Goal: Information Seeking & Learning: Learn about a topic

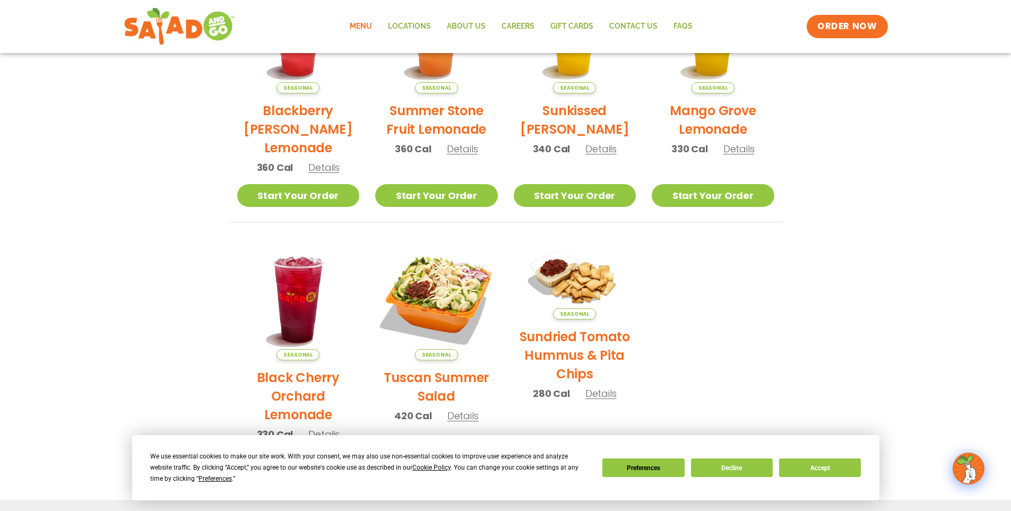
scroll to position [64, 0]
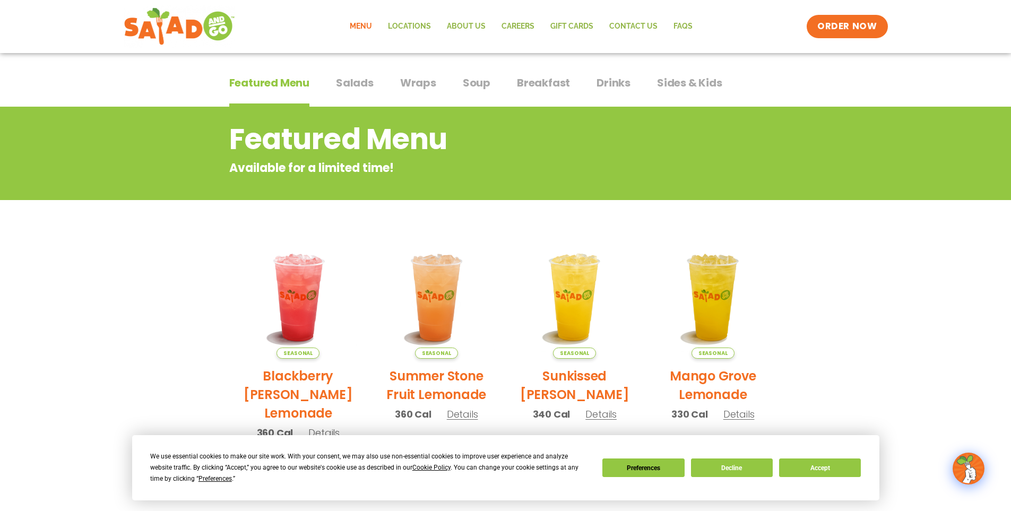
click at [424, 88] on span "Wraps" at bounding box center [418, 83] width 36 height 16
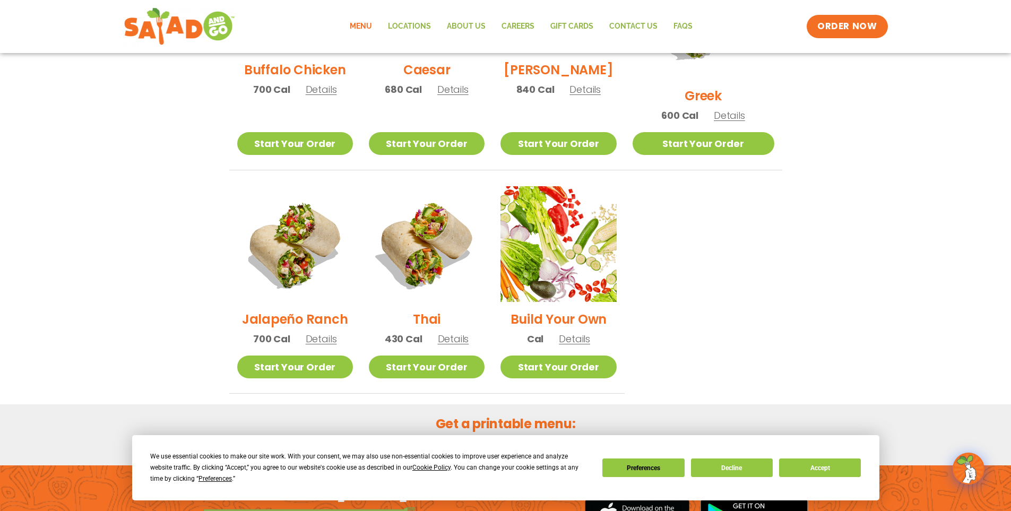
scroll to position [488, 0]
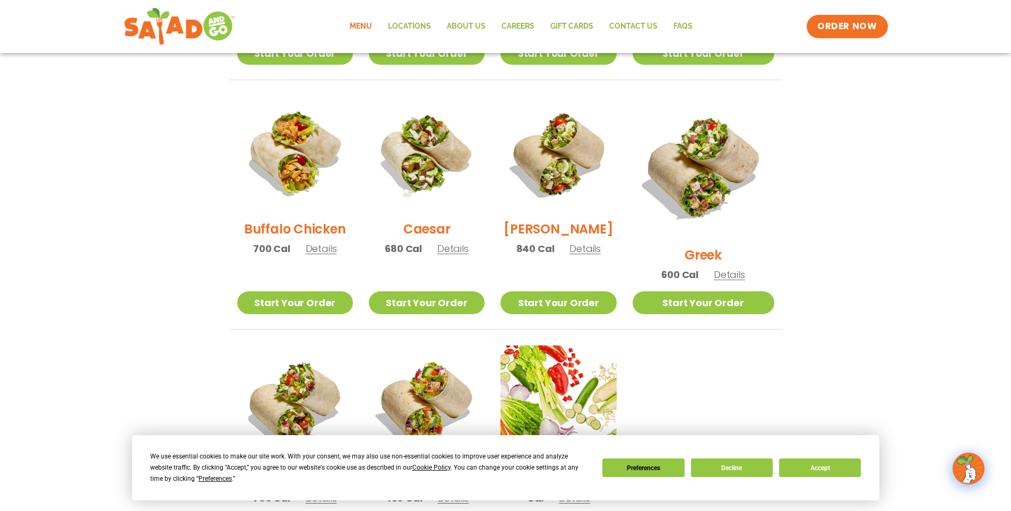
click at [733, 479] on div "We use essential cookies to make our site work. With your consent, we may also …" at bounding box center [505, 467] width 710 height 33
click at [739, 466] on button "Decline" at bounding box center [732, 467] width 82 height 19
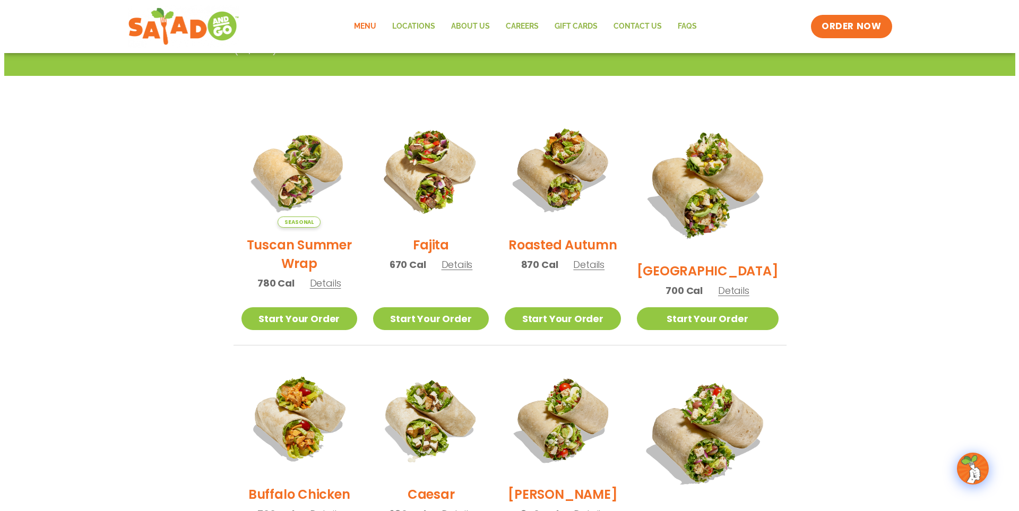
scroll to position [170, 0]
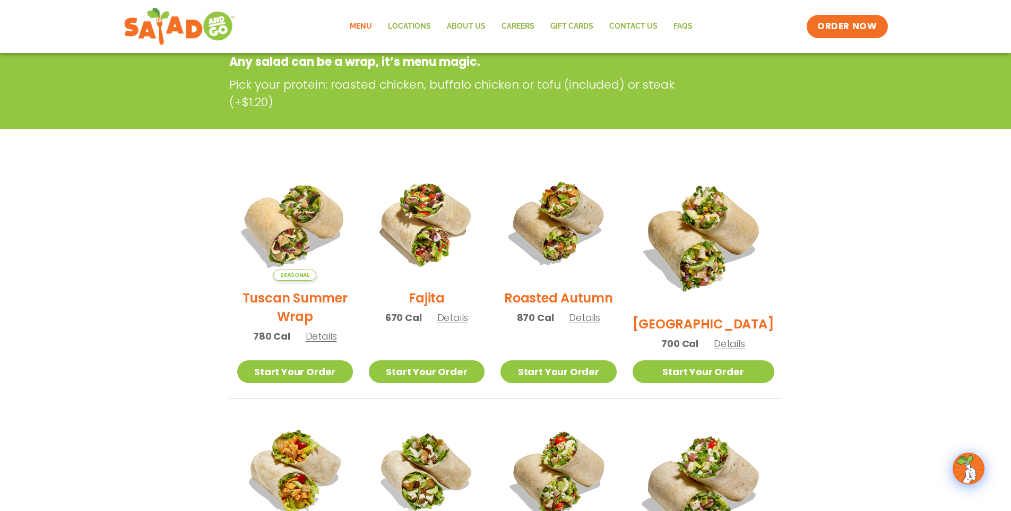
click at [308, 269] on img at bounding box center [295, 223] width 136 height 136
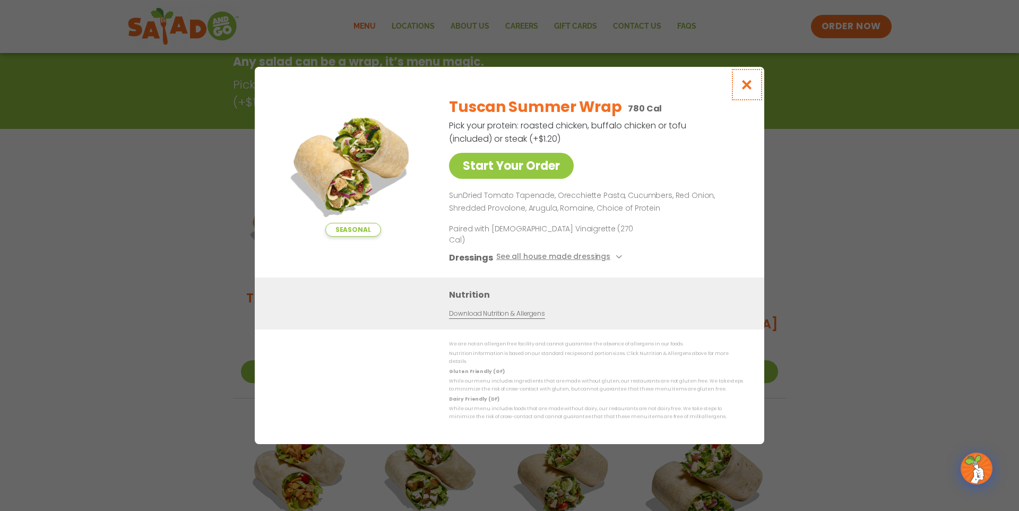
click at [747, 90] on icon "Close modal" at bounding box center [746, 84] width 13 height 11
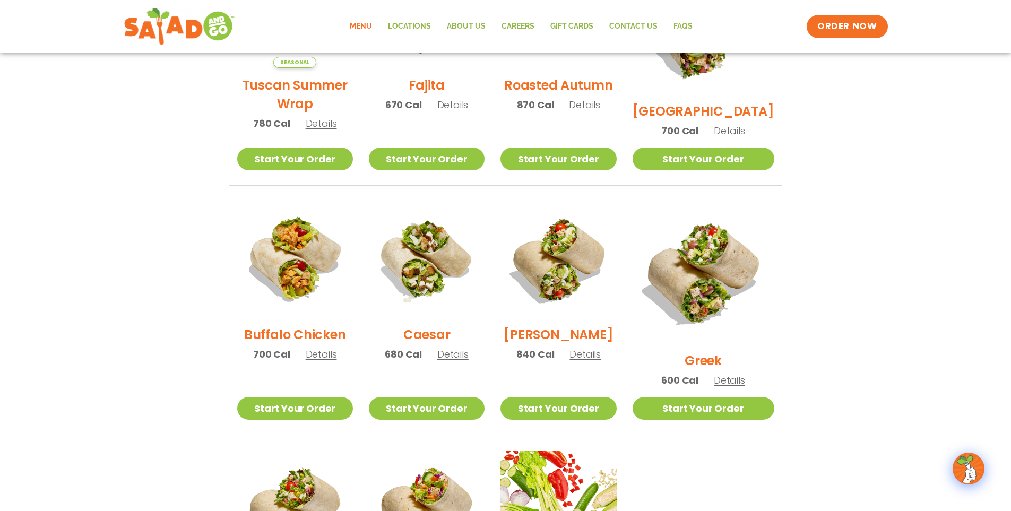
scroll to position [489, 0]
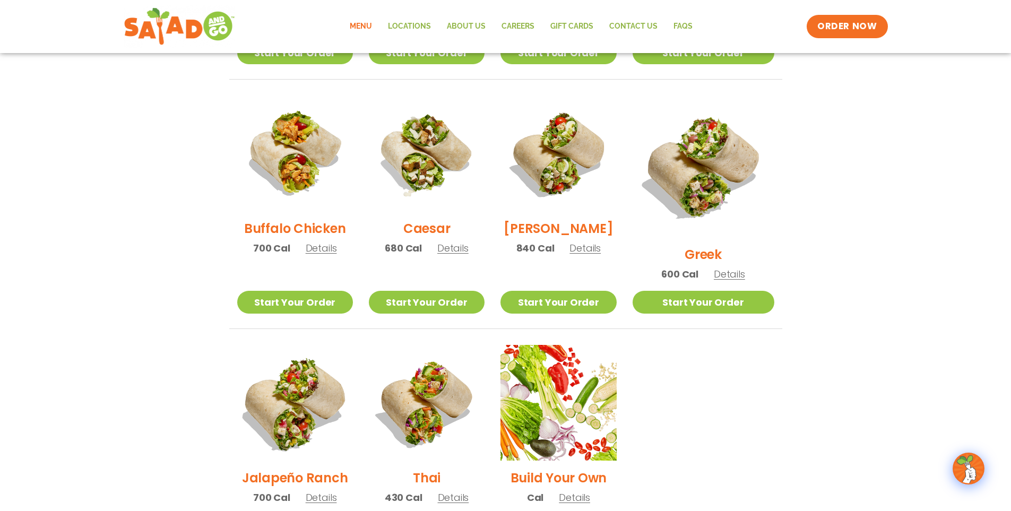
click at [324, 372] on img at bounding box center [295, 403] width 136 height 136
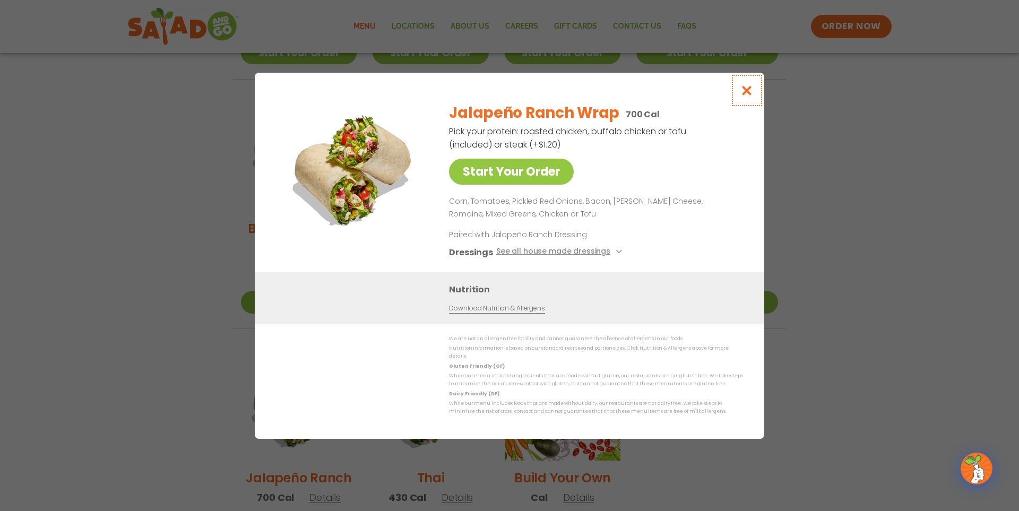
click at [747, 88] on icon "Close modal" at bounding box center [746, 90] width 13 height 11
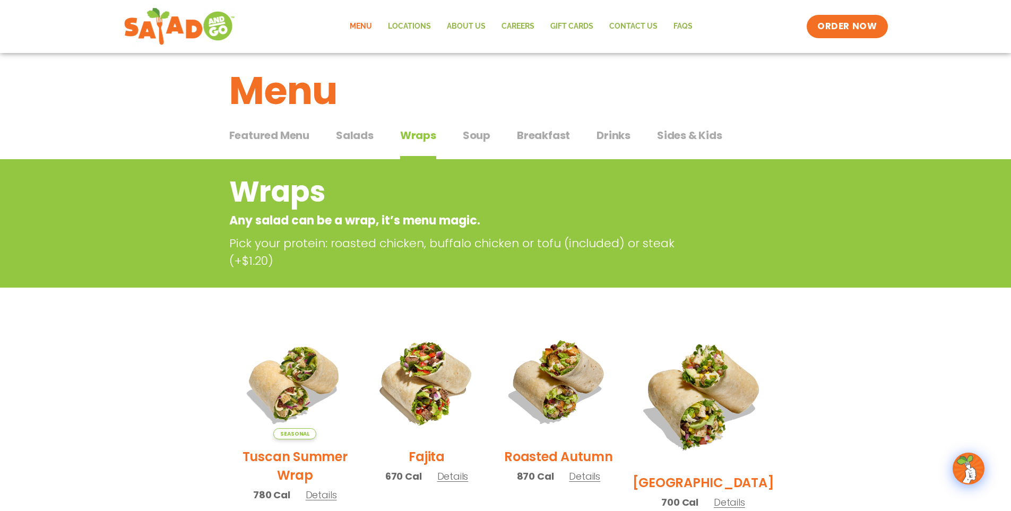
scroll to position [0, 0]
